Goal: Task Accomplishment & Management: Complete application form

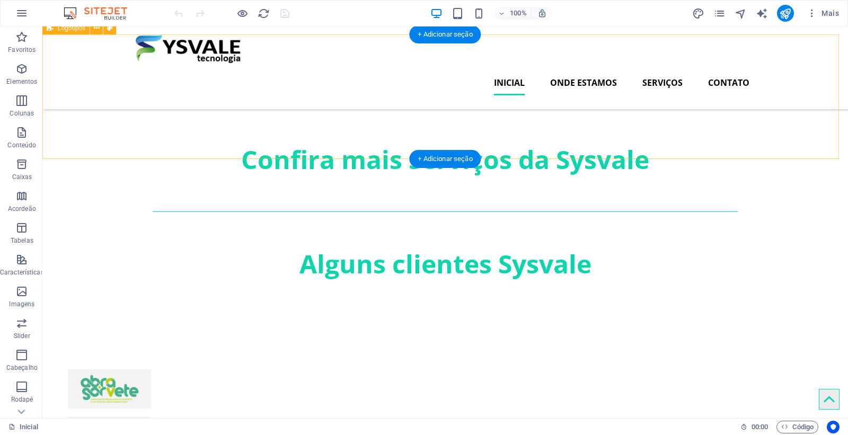
scroll to position [1242, 0]
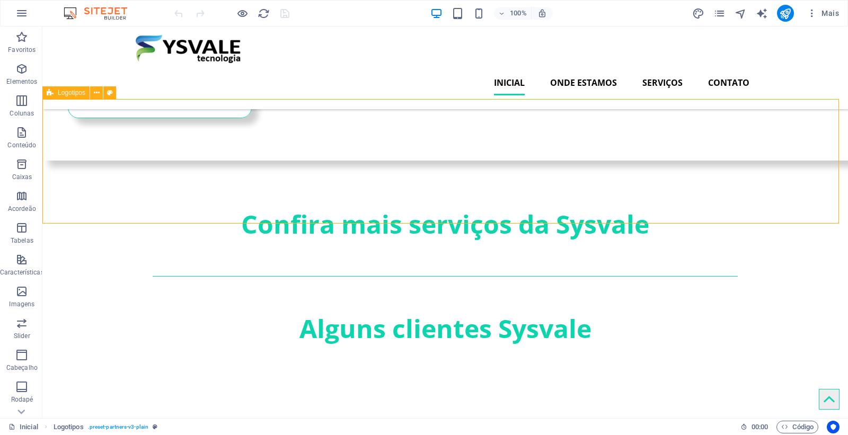
click at [74, 94] on span "Logotipos" at bounding box center [72, 93] width 28 height 6
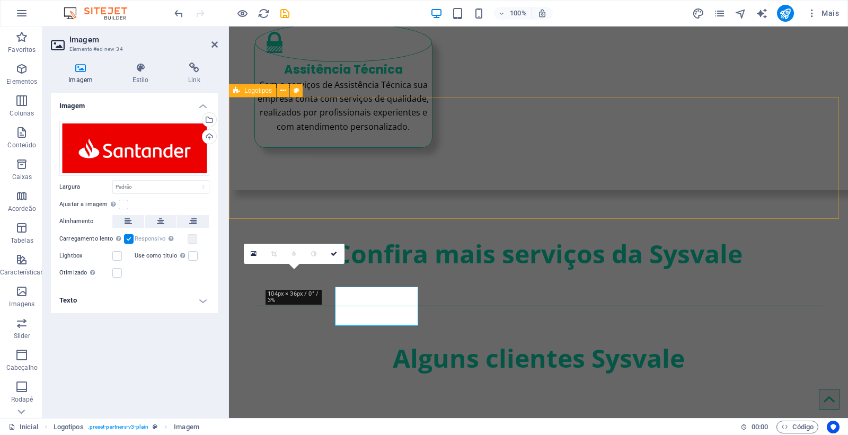
scroll to position [1221, 0]
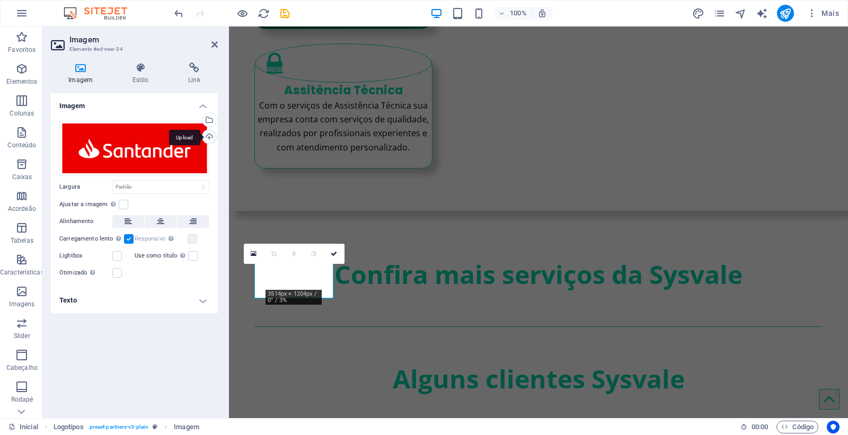
click at [208, 133] on div "Upload" at bounding box center [208, 138] width 16 height 16
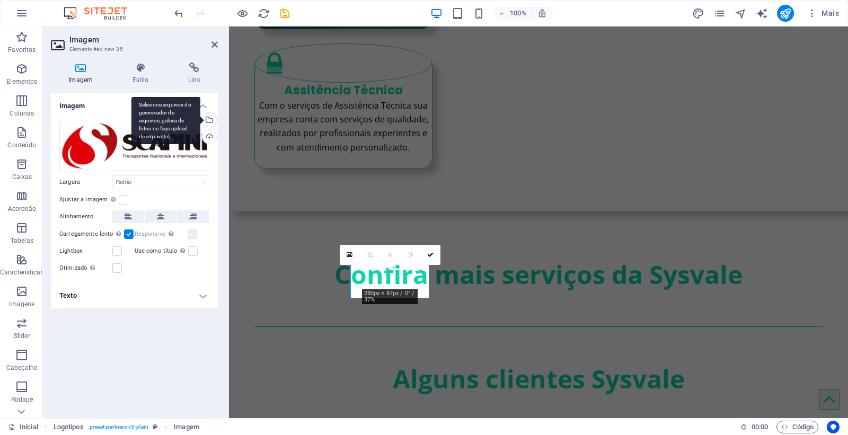
click at [211, 117] on div "Selecione arquivos do gerenciador de arquivos, galeria de fotos ou faça upload …" at bounding box center [208, 121] width 16 height 16
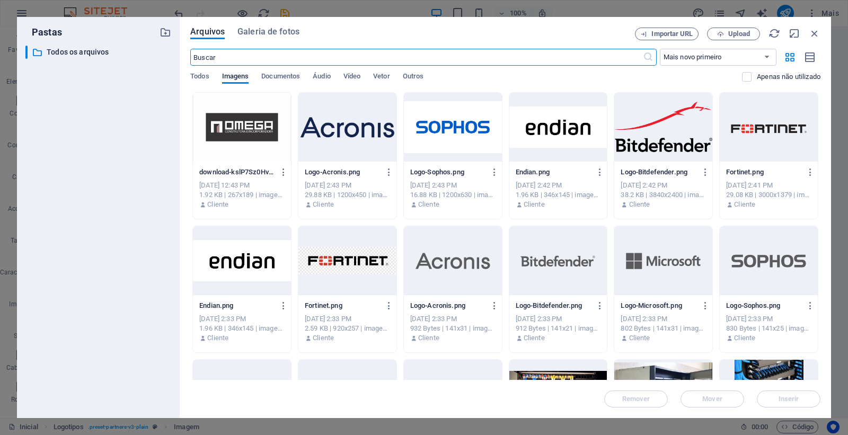
scroll to position [1307, 0]
click at [818, 30] on icon "button" at bounding box center [815, 34] width 12 height 12
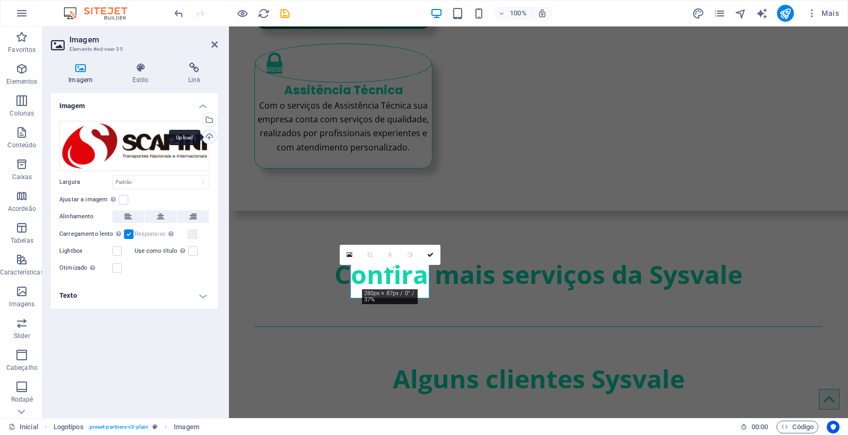
click at [208, 135] on div "Upload" at bounding box center [208, 138] width 16 height 16
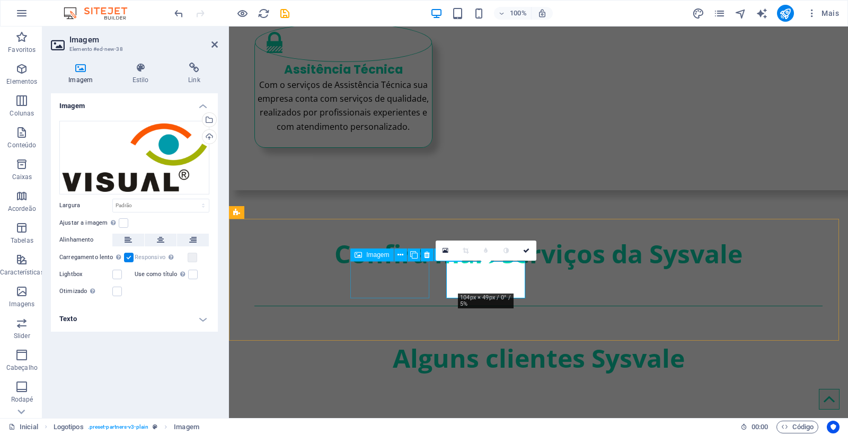
scroll to position [1221, 0]
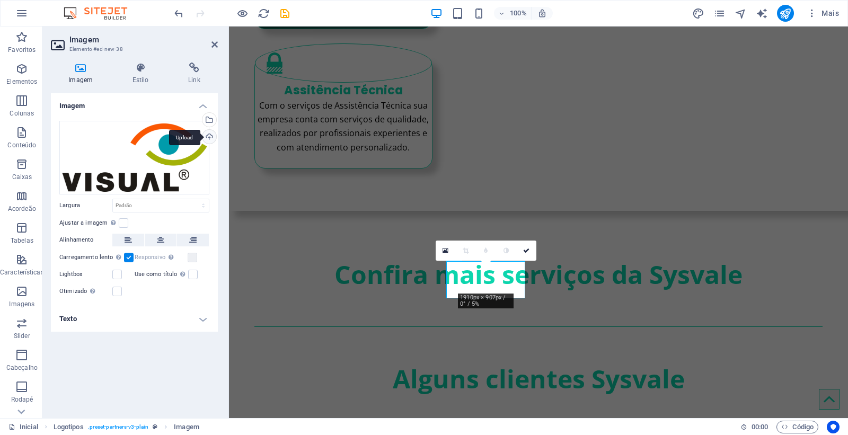
click at [213, 136] on div "Upload" at bounding box center [208, 138] width 16 height 16
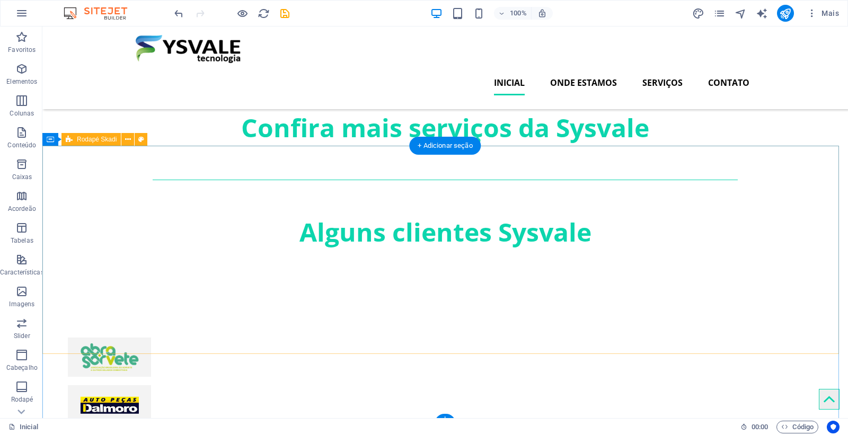
scroll to position [1307, 0]
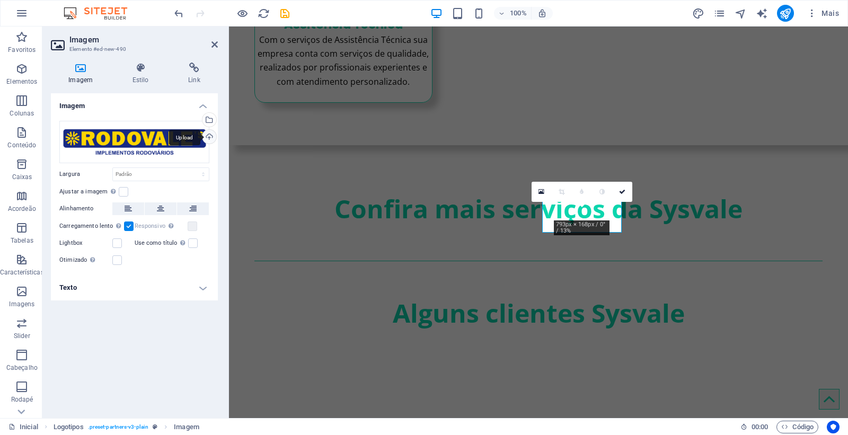
click at [206, 139] on div "Upload" at bounding box center [208, 138] width 16 height 16
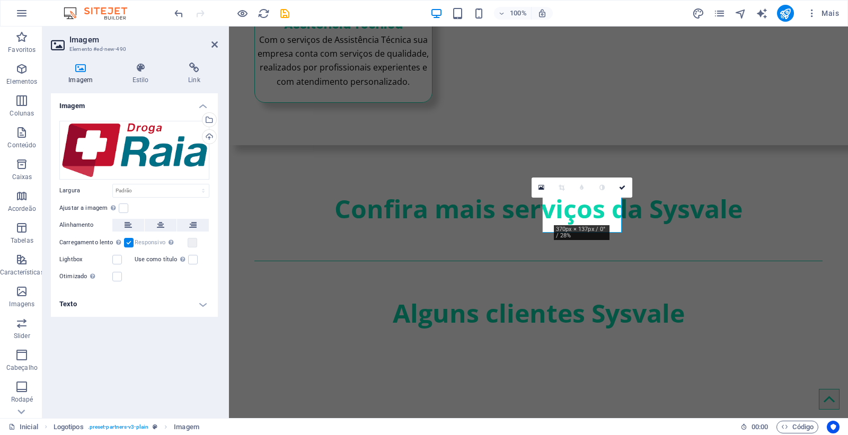
click at [197, 284] on div "Arraste os arquivos aqui, clique para escolher os arquivos ou selecione os arqu…" at bounding box center [134, 201] width 167 height 179
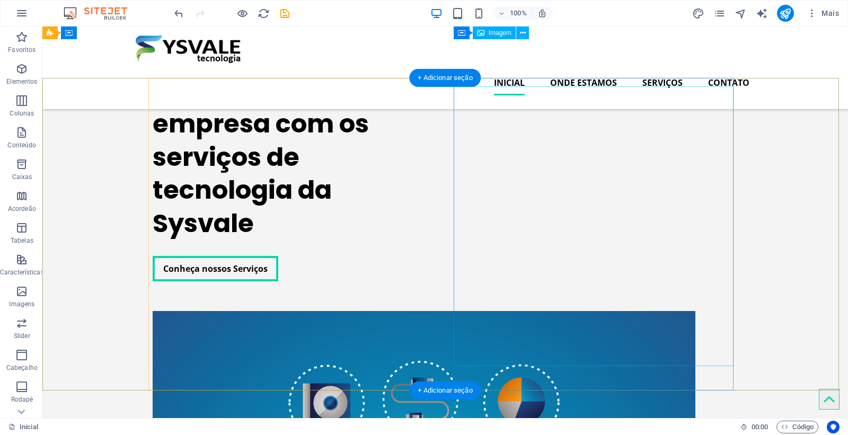
scroll to position [0, 0]
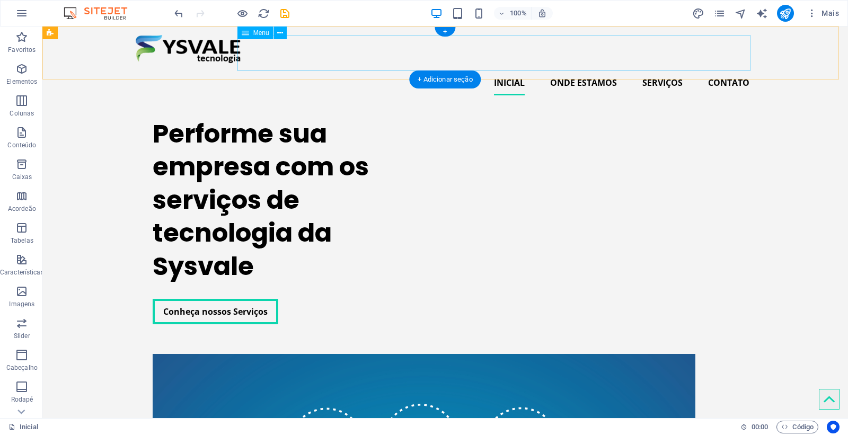
click at [683, 65] on nav "Inicial Onde Estamos Serviços Assistência Técnica Cabeamento Estruturado Contra…" at bounding box center [445, 83] width 619 height 36
click at [670, 65] on nav "Inicial Onde Estamos Serviços Assistência Técnica Cabeamento Estruturado Contra…" at bounding box center [445, 83] width 619 height 36
select select
select select "1"
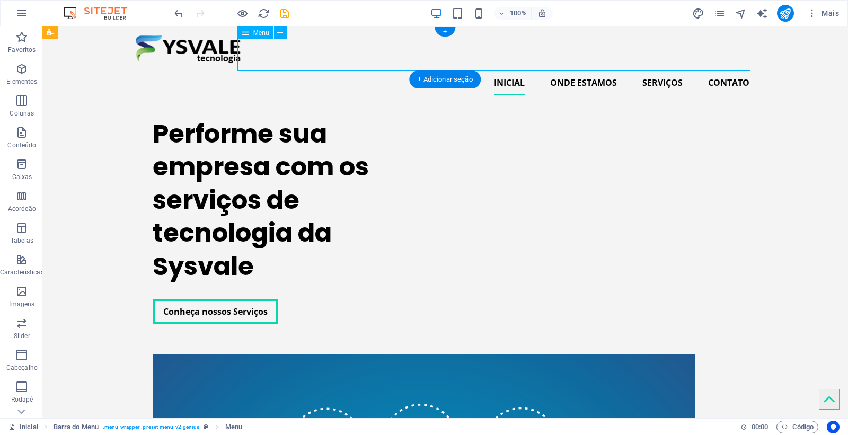
select select
select select "2"
select select
select select "3"
select select
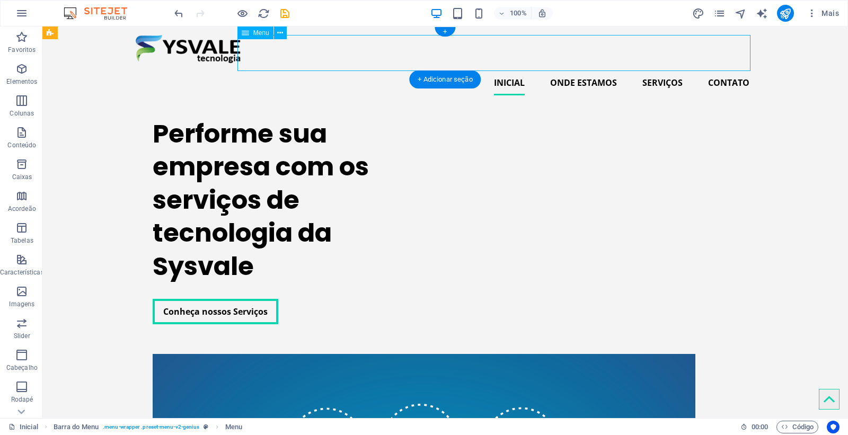
select select "4"
select select
select select "5"
select select
select select "6"
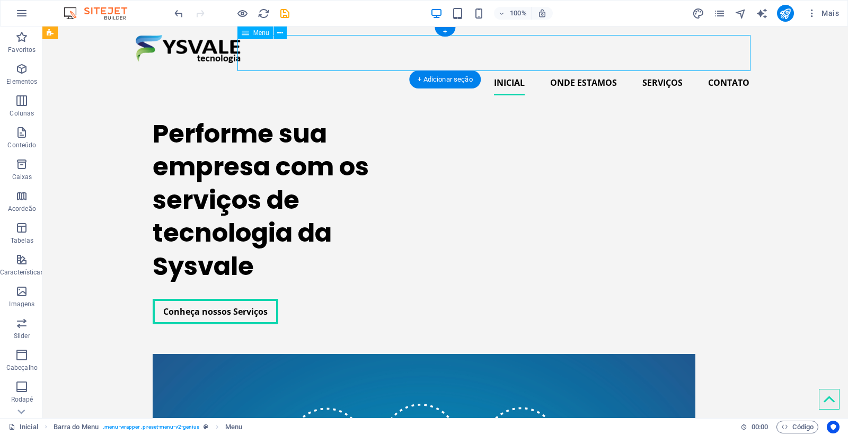
select select
select select "7"
select select
select select "8"
select select
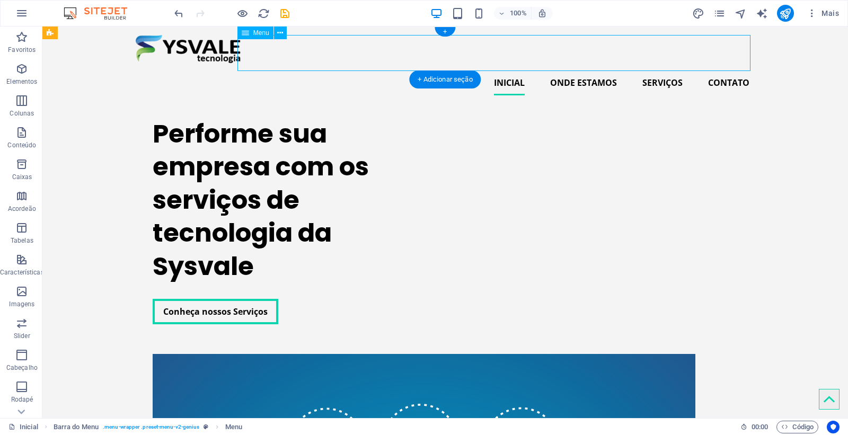
select select "9"
select select
select select "11"
select select
select select "12"
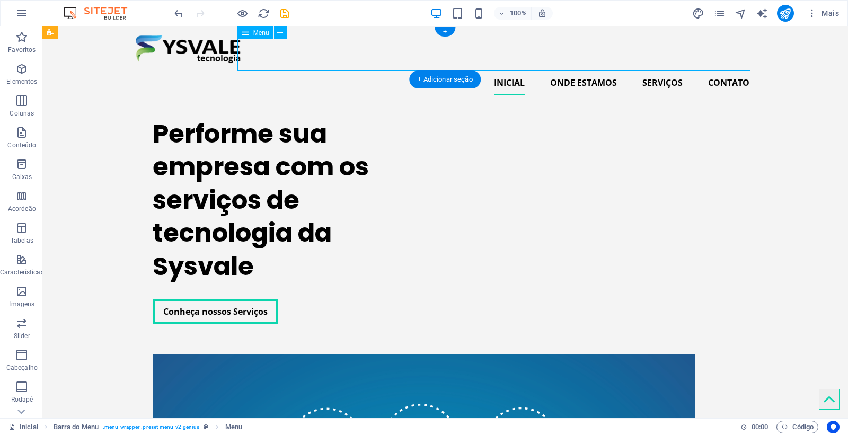
select select
select select "13"
select select
select select "14"
select select
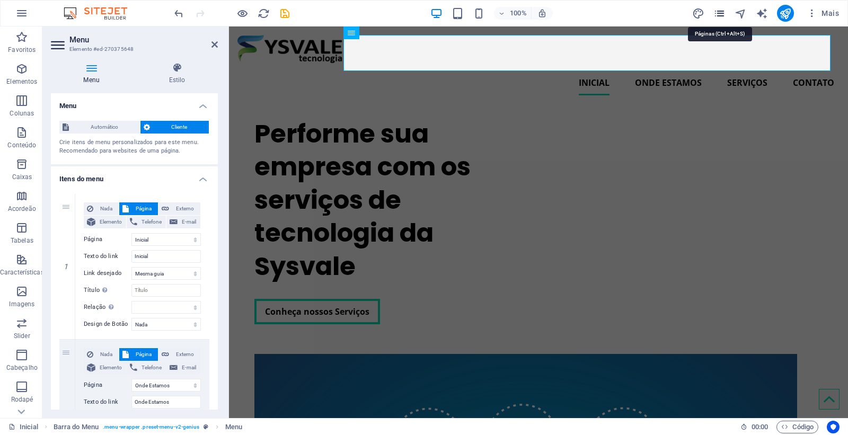
click at [722, 12] on icon "pages" at bounding box center [720, 13] width 12 height 12
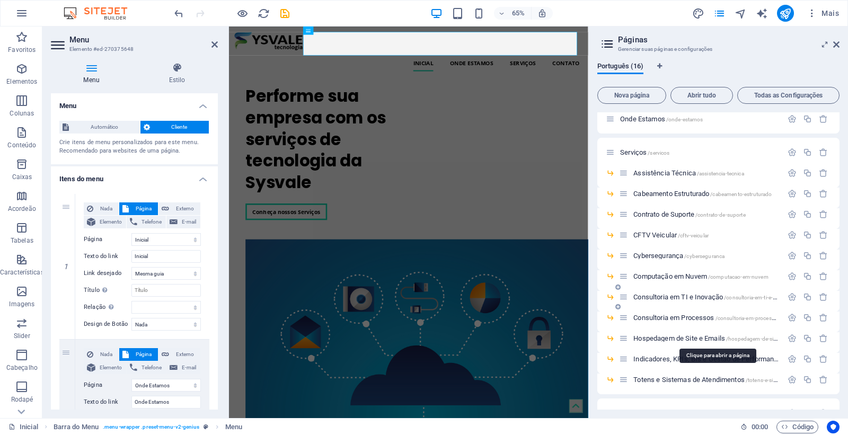
scroll to position [59, 0]
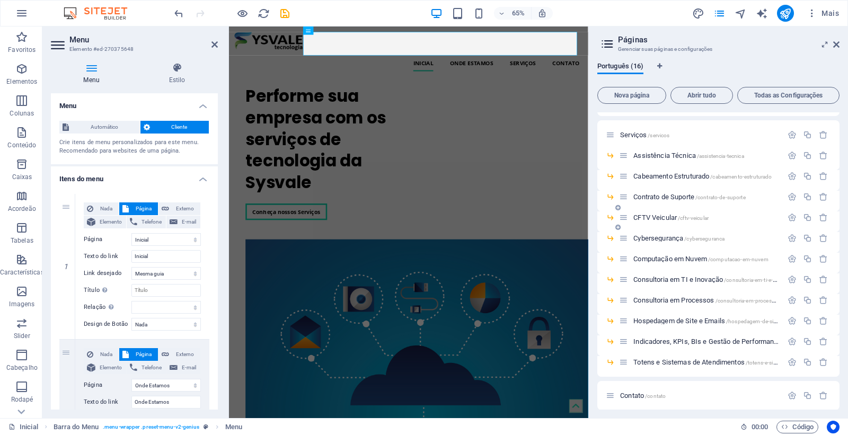
select select
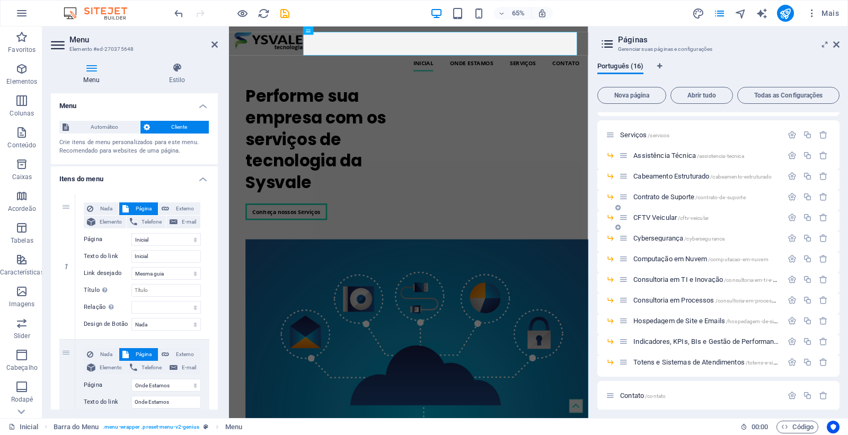
select select
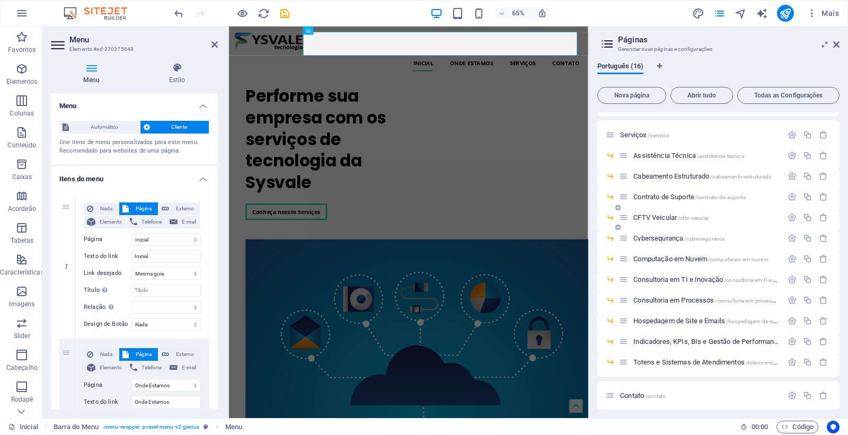
select select
type input "Totens e Sistemas de Atendimentos"
select select
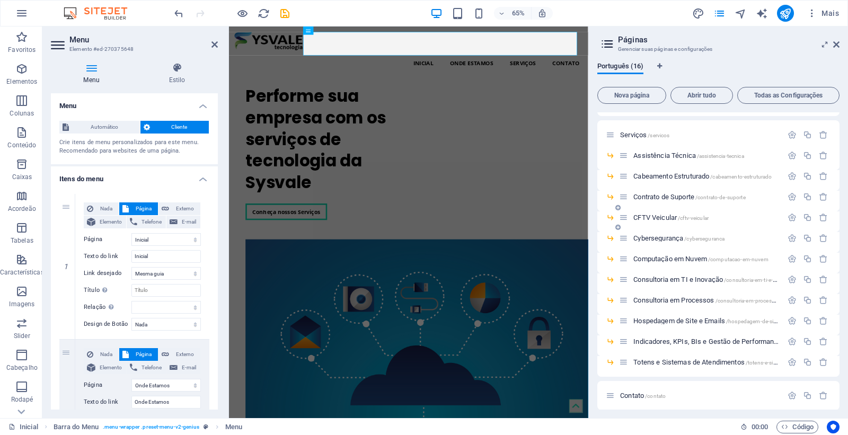
click at [737, 213] on div "CFTV Veicular /cftv-veicular" at bounding box center [700, 218] width 163 height 12
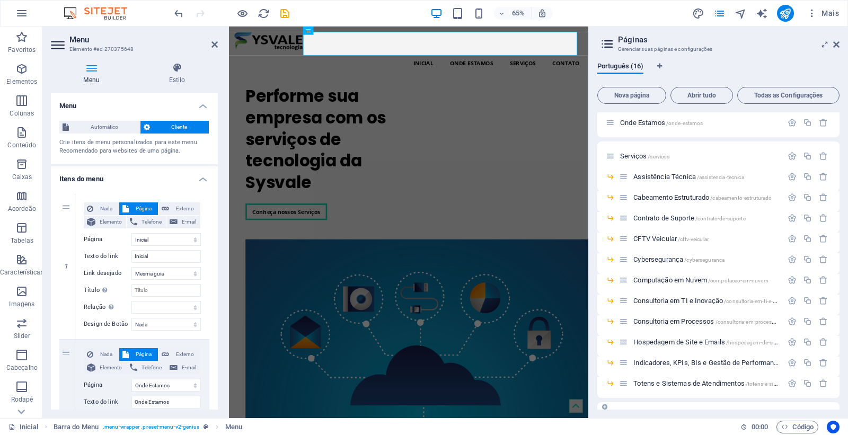
scroll to position [97, 0]
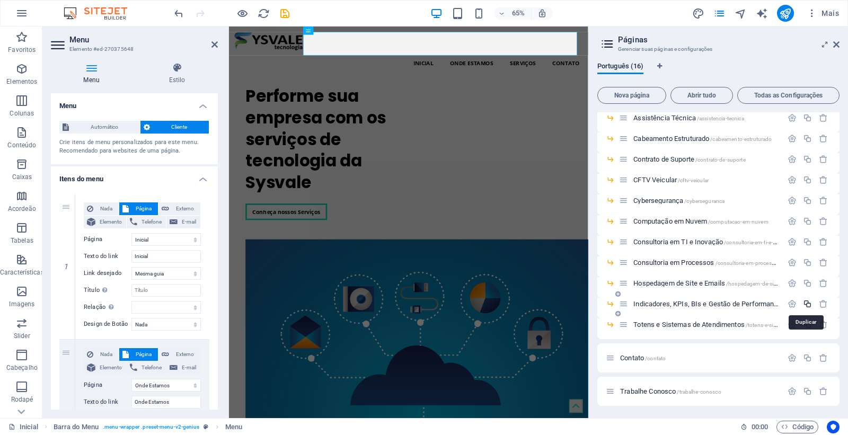
click at [807, 305] on icon "button" at bounding box center [807, 304] width 9 height 9
select select "1"
select select "2"
select select "3"
select select "4"
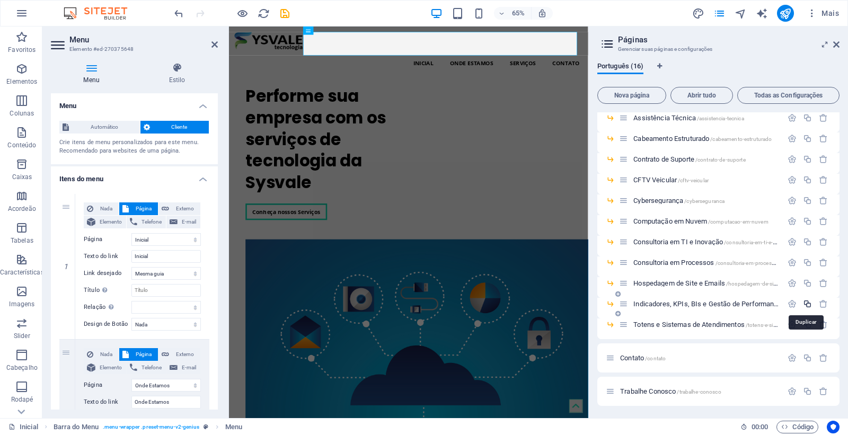
select select "5"
select select "6"
select select "7"
select select "8"
select select "9"
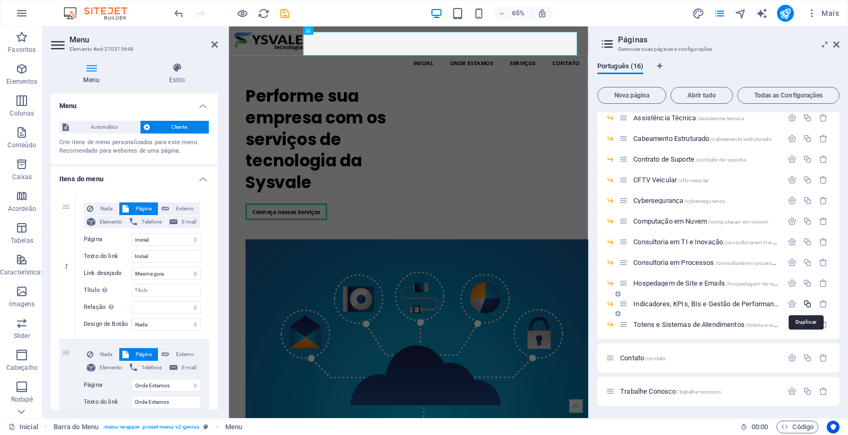
select select "11"
select select "12"
select select "13"
select select "14"
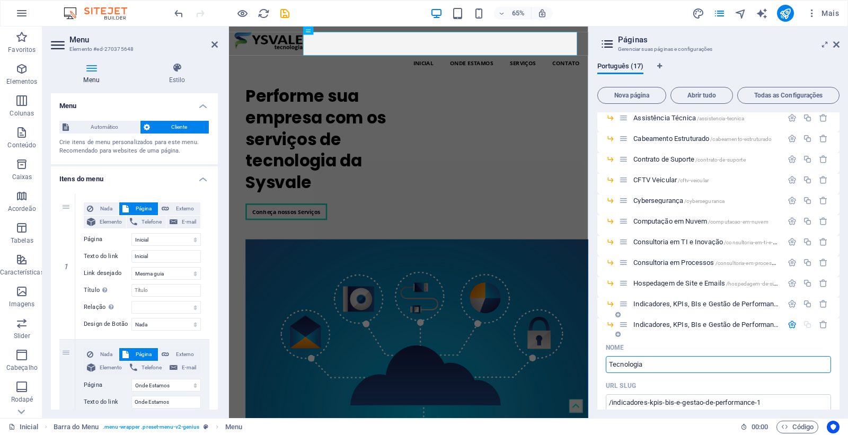
type input "Tecnologia"
type input "/tecnologia"
type input "Tecnologia"
select select "1"
select select "2"
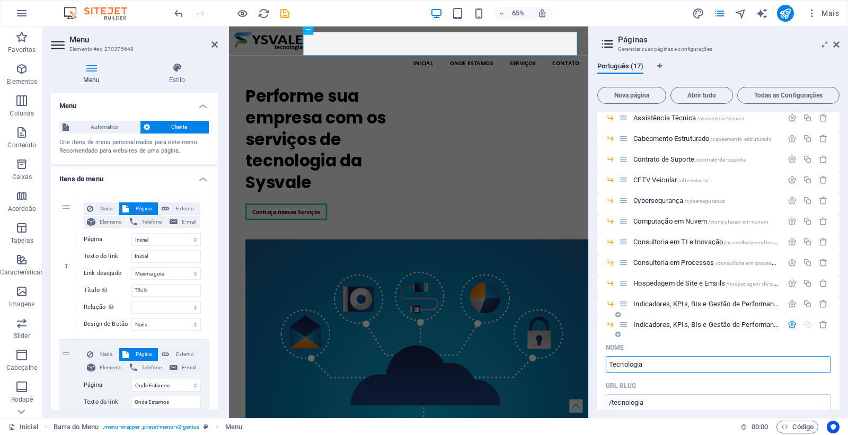
select select "3"
select select "4"
select select "5"
select select "6"
select select "7"
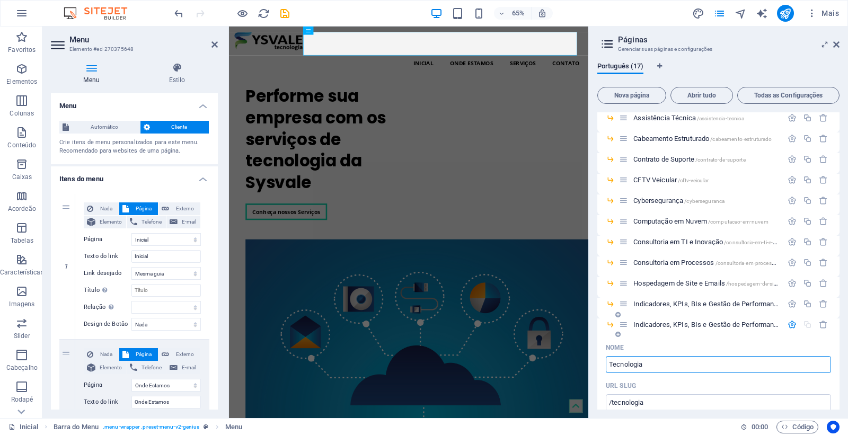
select select "8"
select select "9"
select select "11"
select select "12"
select select "13"
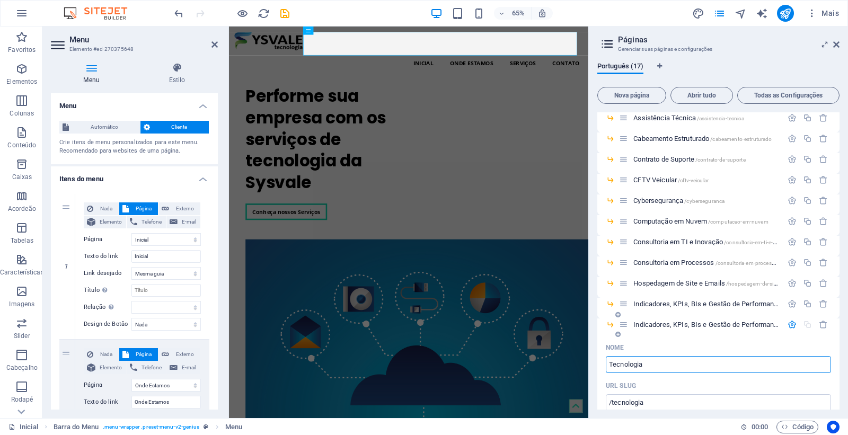
select select "14"
type input "Tecnologia +"
select select "1"
select select "2"
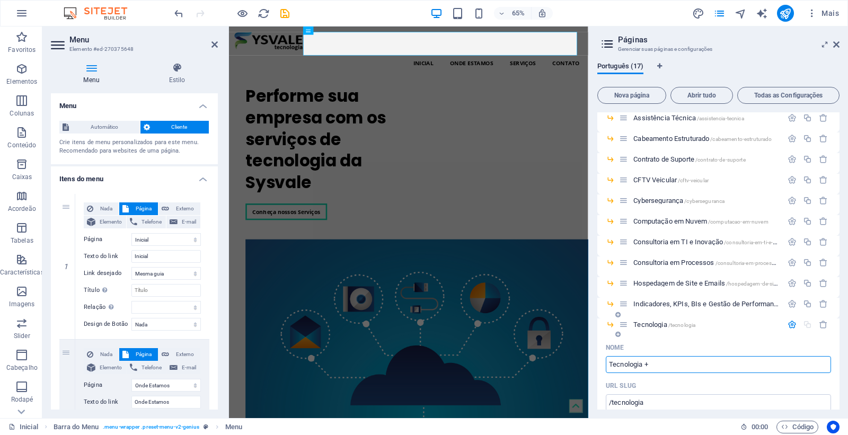
select select "3"
select select "4"
select select "5"
select select "6"
select select "7"
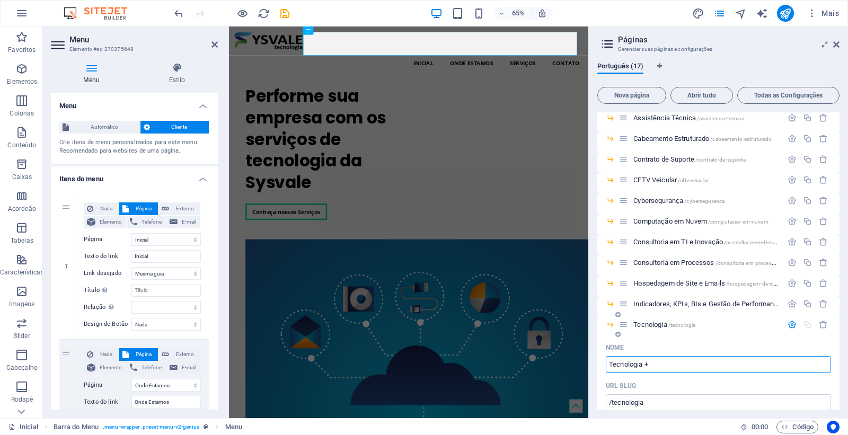
select select "8"
select select "9"
select select "11"
select select "12"
select select "13"
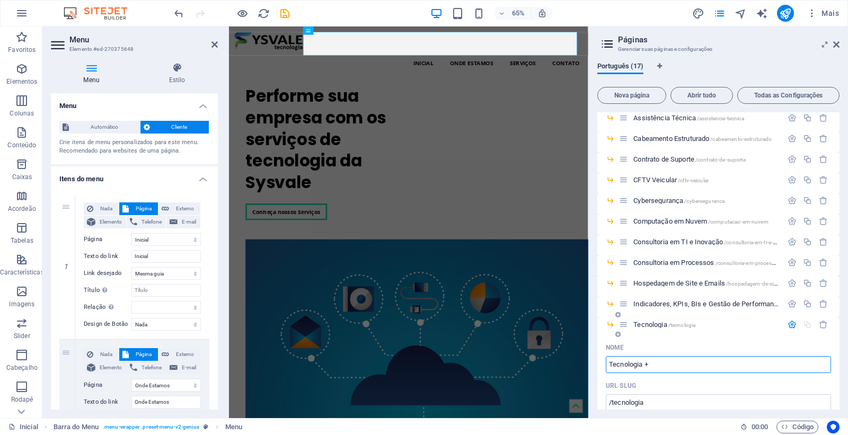
select select "14"
type input "Gerência de TI e Procesoss"
type input "/gerencia-de-ti-e-procesoss"
type input "Gerência de TI e Procesoss"
select select "1"
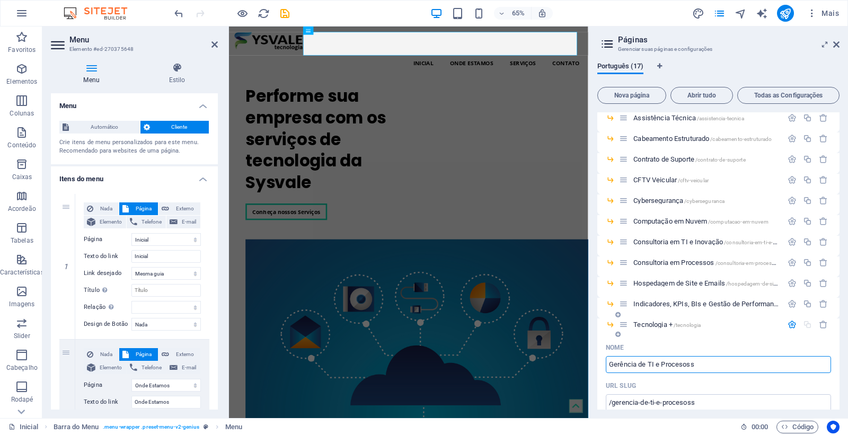
select select "2"
select select "3"
select select "4"
select select "5"
select select "6"
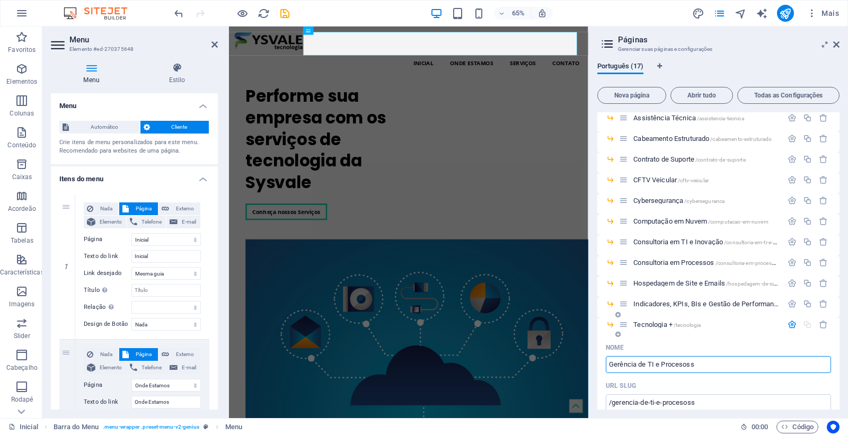
select select "7"
select select "8"
select select "9"
select select "11"
select select "12"
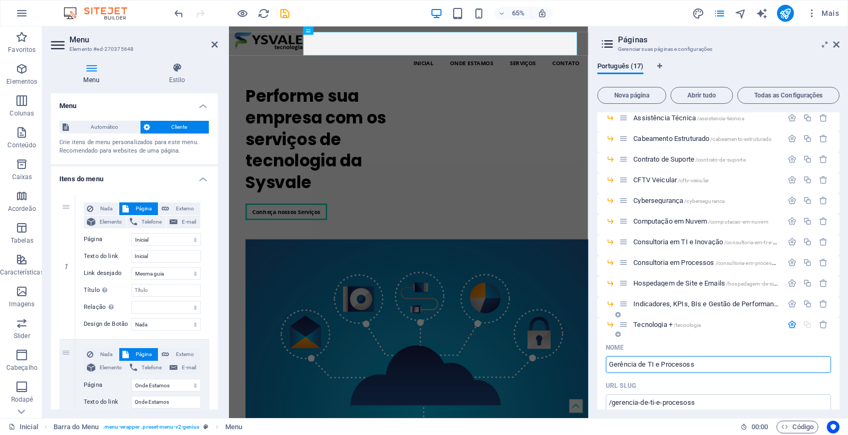
select select "13"
select select "14"
type input "Gerência de TI e Proces"
type input "/gerencia-de-ti-e-proces"
type input "Gerência de TI e Proces"
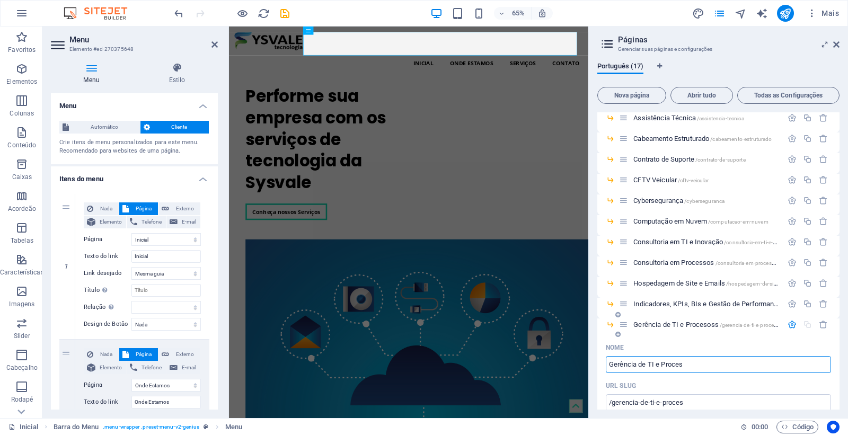
select select "1"
select select "2"
select select "3"
select select "4"
select select "5"
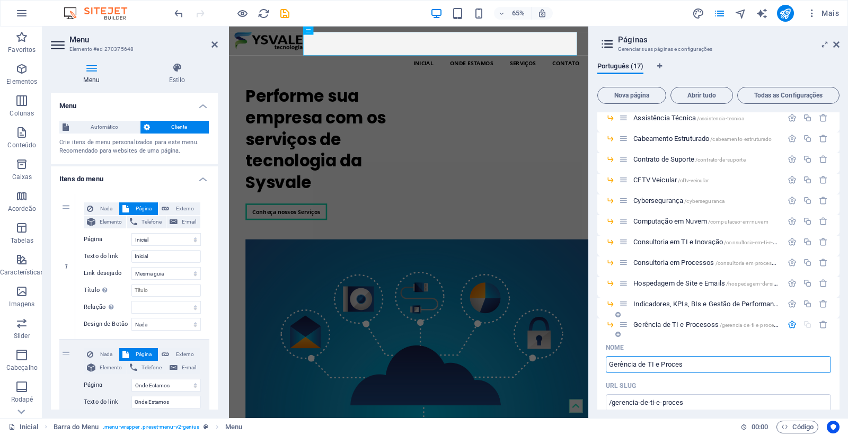
select select "6"
select select "7"
select select "8"
select select "9"
select select "11"
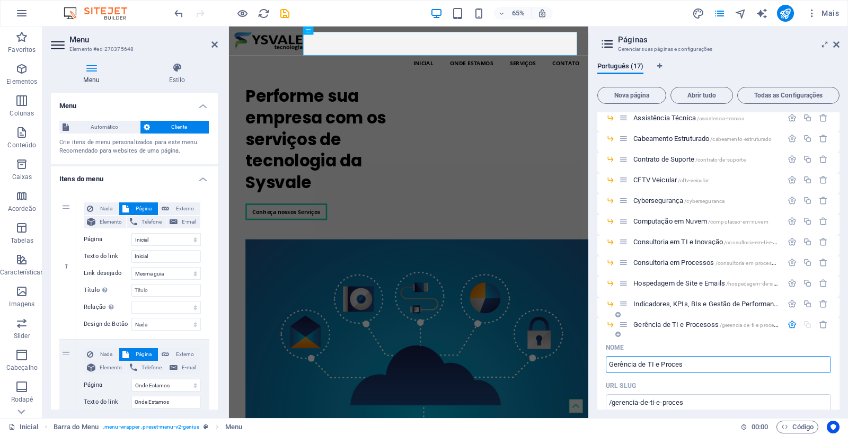
select select "12"
select select "13"
select select "14"
type input "Gerência de TI e Processos"
type input "/gerencia-de-ti-e-processos"
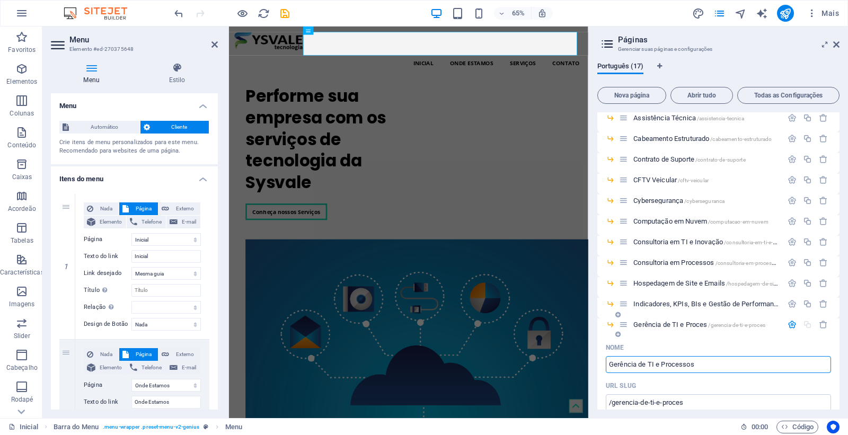
type input "Gerência de TI e Processos"
select select "1"
select select "2"
select select "3"
select select "4"
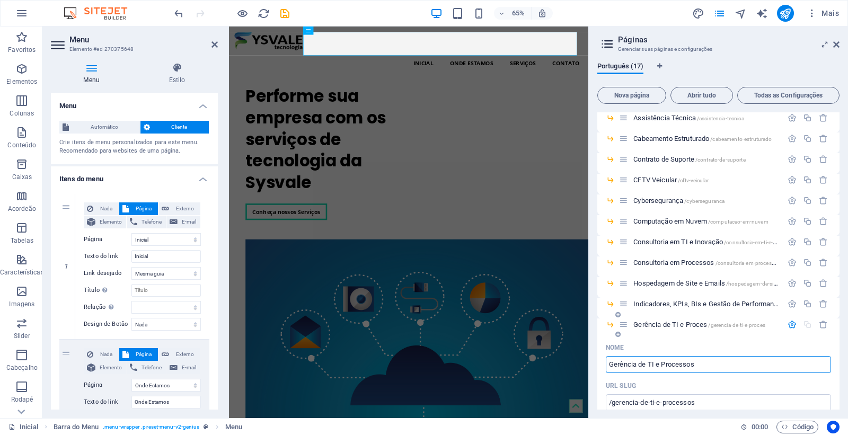
select select "5"
select select "6"
select select "7"
select select "8"
select select "9"
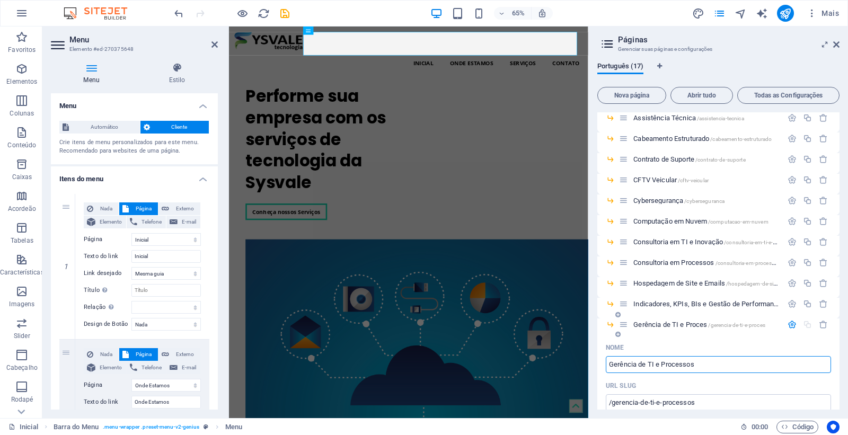
select select "11"
select select "12"
select select "13"
select select "14"
drag, startPoint x: 643, startPoint y: 19, endPoint x: 618, endPoint y: 2, distance: 29.9
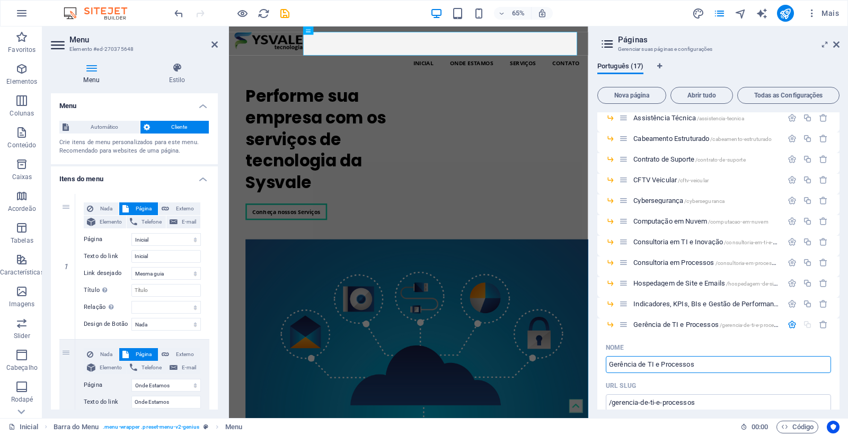
click at [643, 17] on div "65% Mais" at bounding box center [507, 13] width 671 height 17
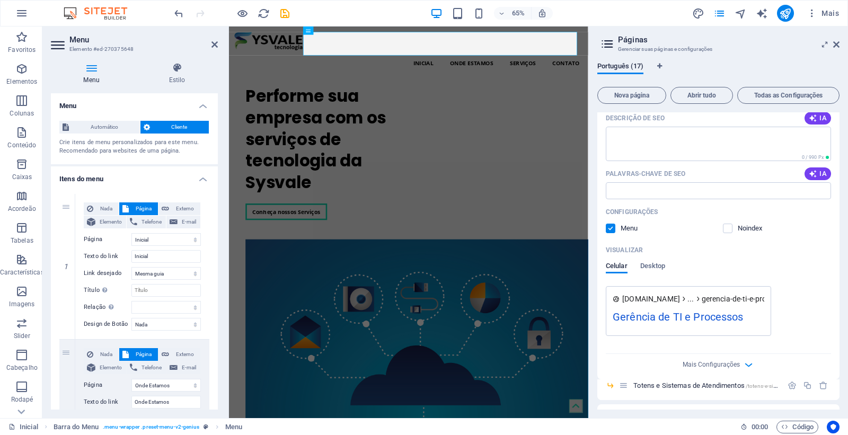
scroll to position [443, 0]
click at [724, 145] on textarea "Descrição de SEO" at bounding box center [718, 142] width 225 height 34
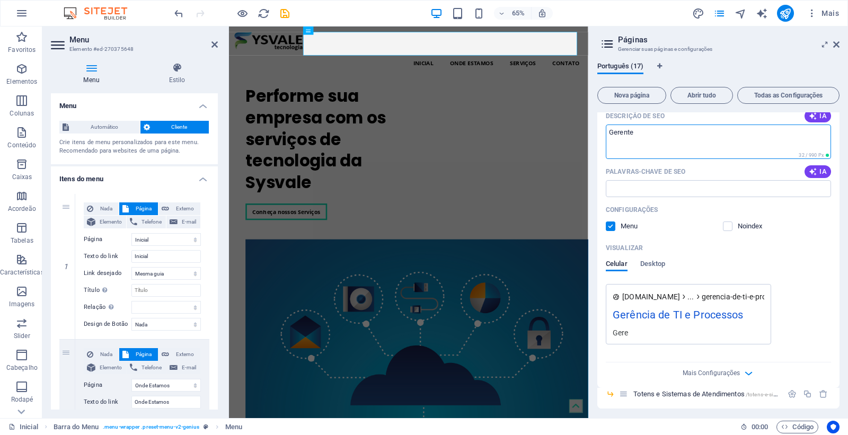
type textarea "Gerente"
select select "1"
select select "2"
select select "3"
select select "4"
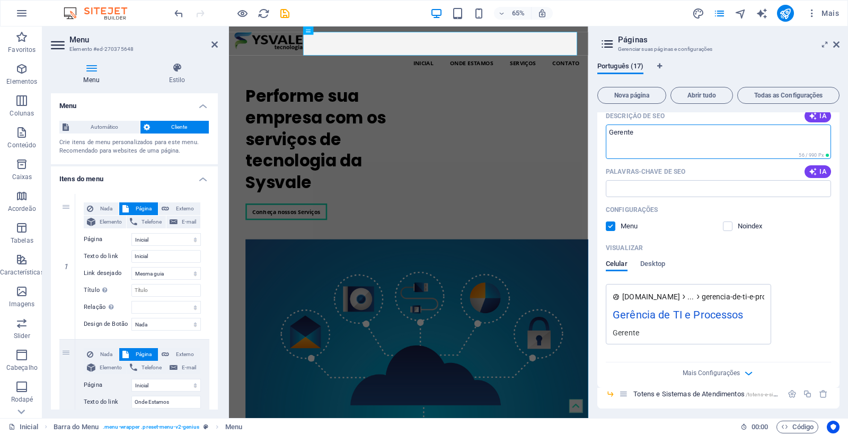
select select "5"
select select "6"
select select "7"
select select "8"
select select "9"
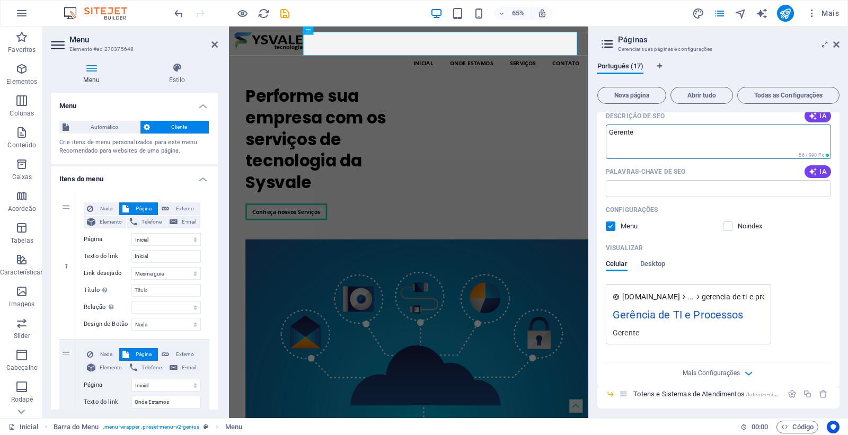
select select "11"
select select "12"
select select "13"
select select "14"
type textarea "Gerente de TI"
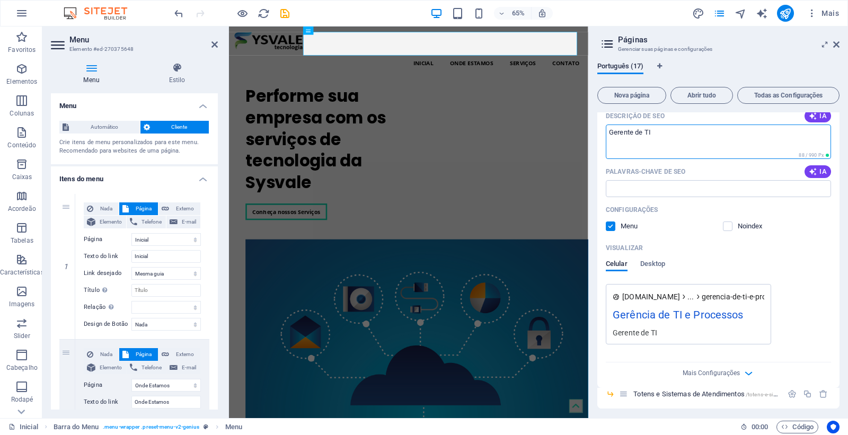
select select "1"
select select "2"
select select "3"
select select "4"
select select "5"
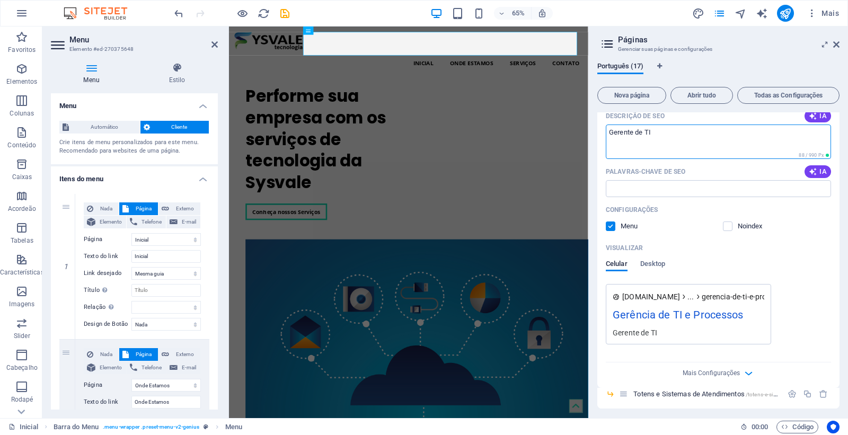
select select "6"
select select "7"
select select "8"
select select "9"
select select "11"
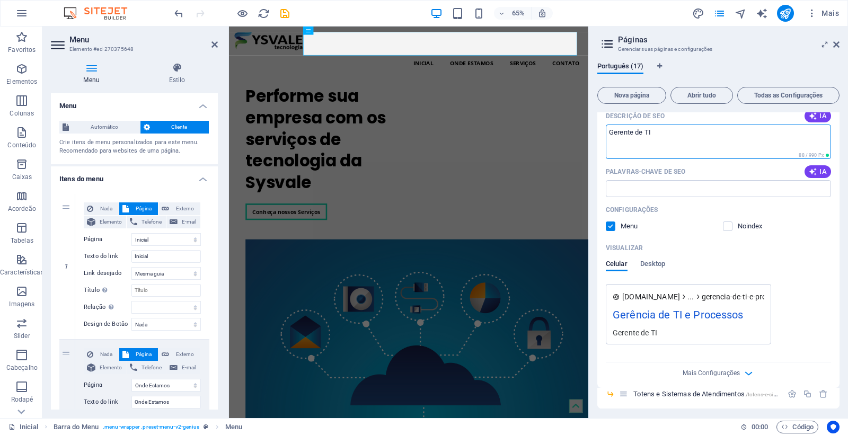
select select "12"
select select "13"
select select "14"
type textarea "Gerente de TI."
select select "1"
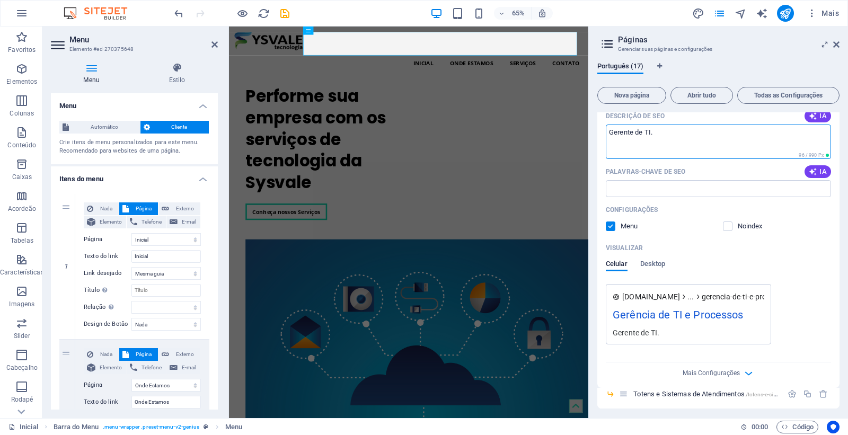
select select "2"
select select "3"
select select "4"
select select "5"
select select "6"
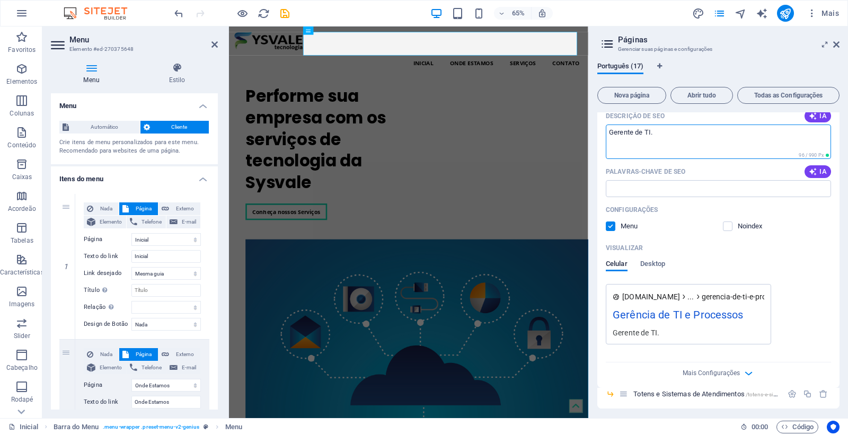
select select "7"
select select "8"
select select "9"
select select "11"
select select "12"
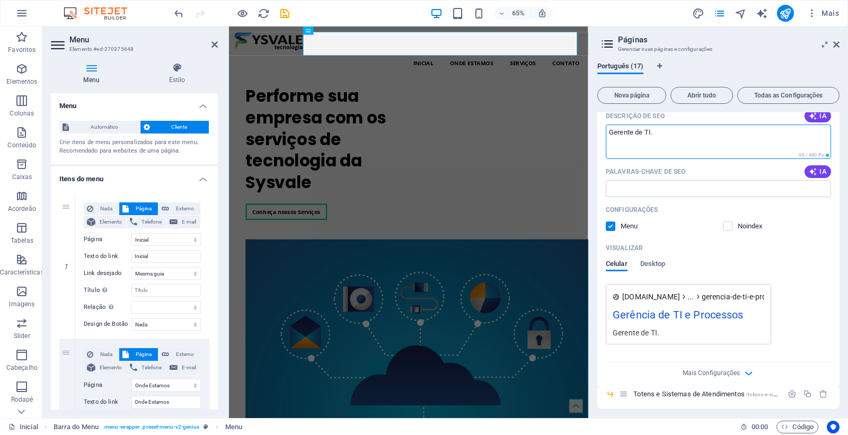
select select "13"
select select "14"
type textarea "Gerente de TI,"
select select "1"
select select "2"
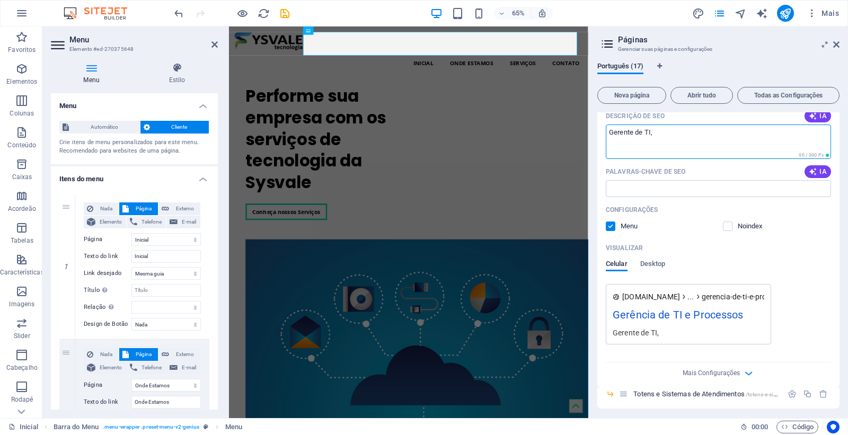
select select "3"
select select "4"
select select "5"
select select "6"
select select "7"
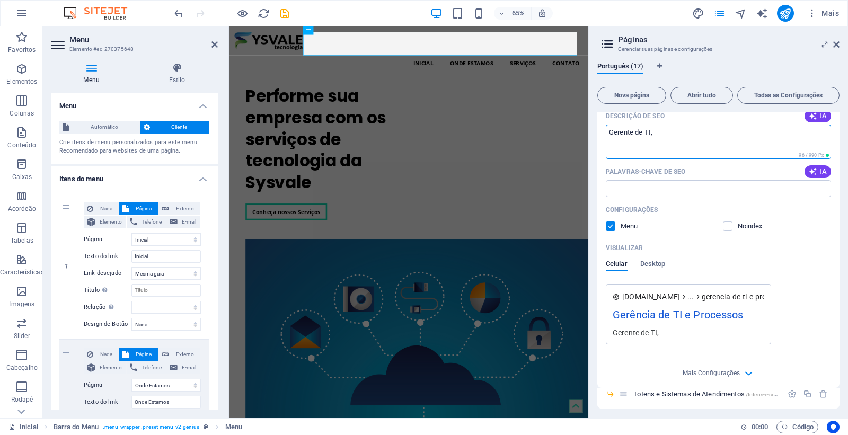
select select "8"
select select "9"
select select "11"
select select "12"
select select "13"
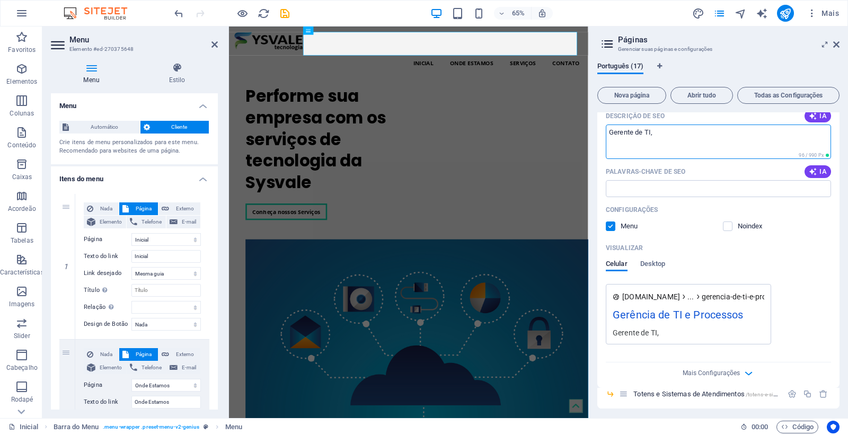
select select "14"
type textarea "Gerente de TI, Governança de TI,"
select select "1"
select select "2"
select select "3"
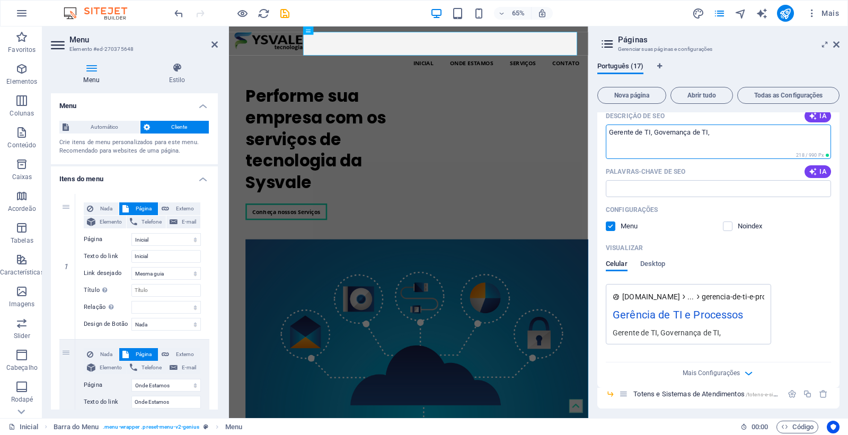
select select "4"
select select "5"
select select "6"
select select "7"
select select "8"
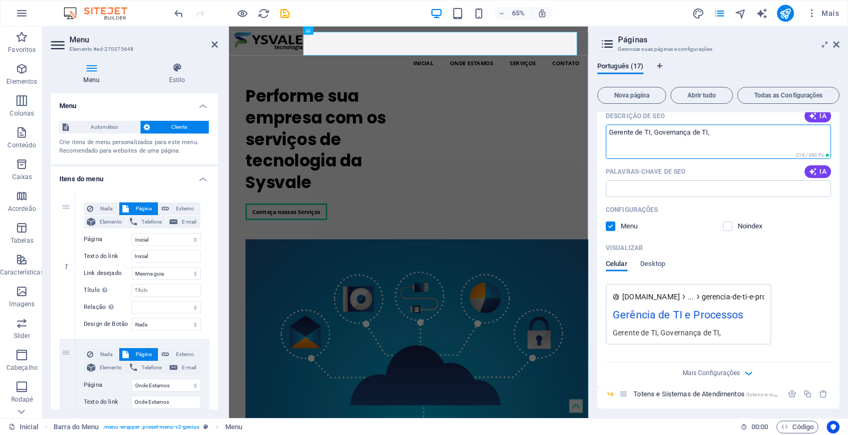
select select "9"
